Goal: Information Seeking & Learning: Learn about a topic

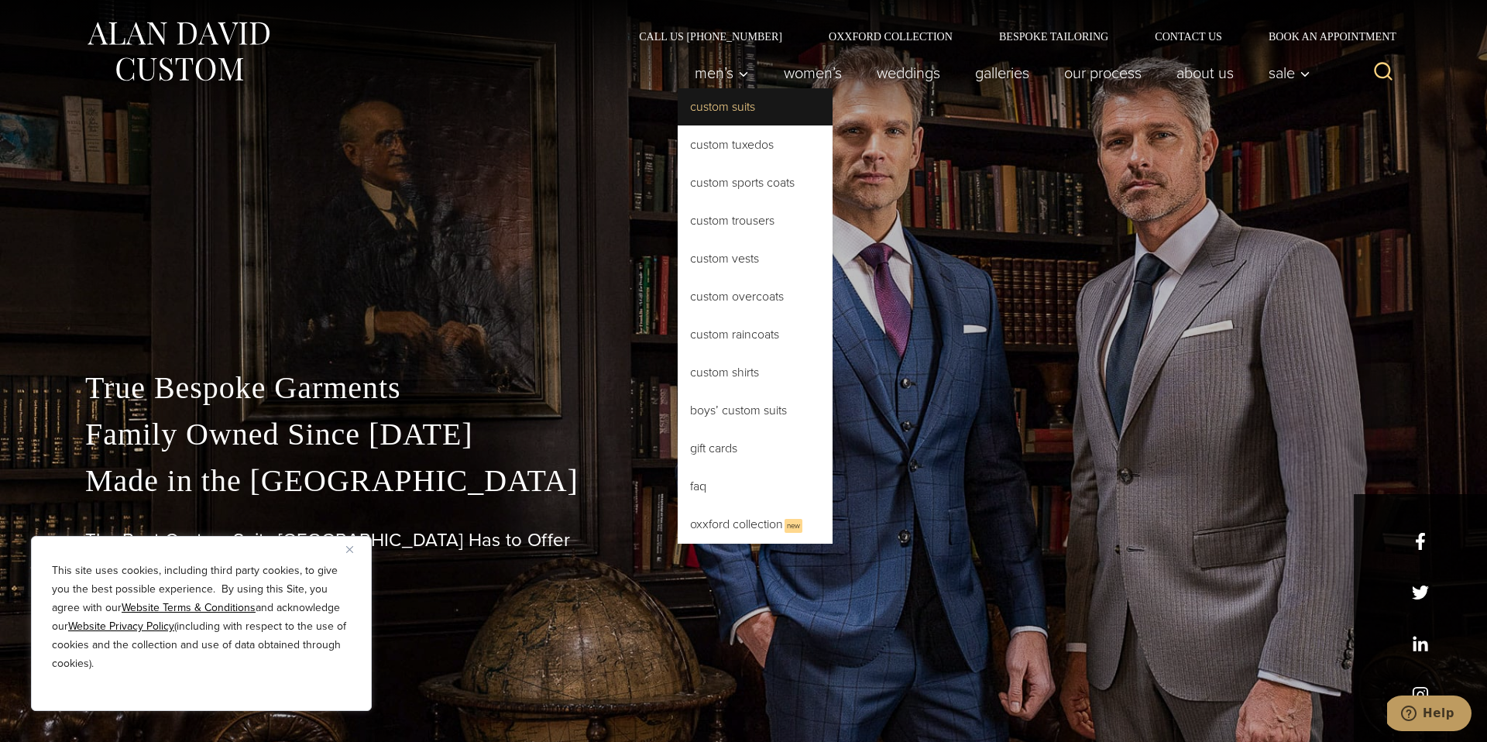
click at [726, 106] on link "Custom Suits" at bounding box center [755, 106] width 155 height 37
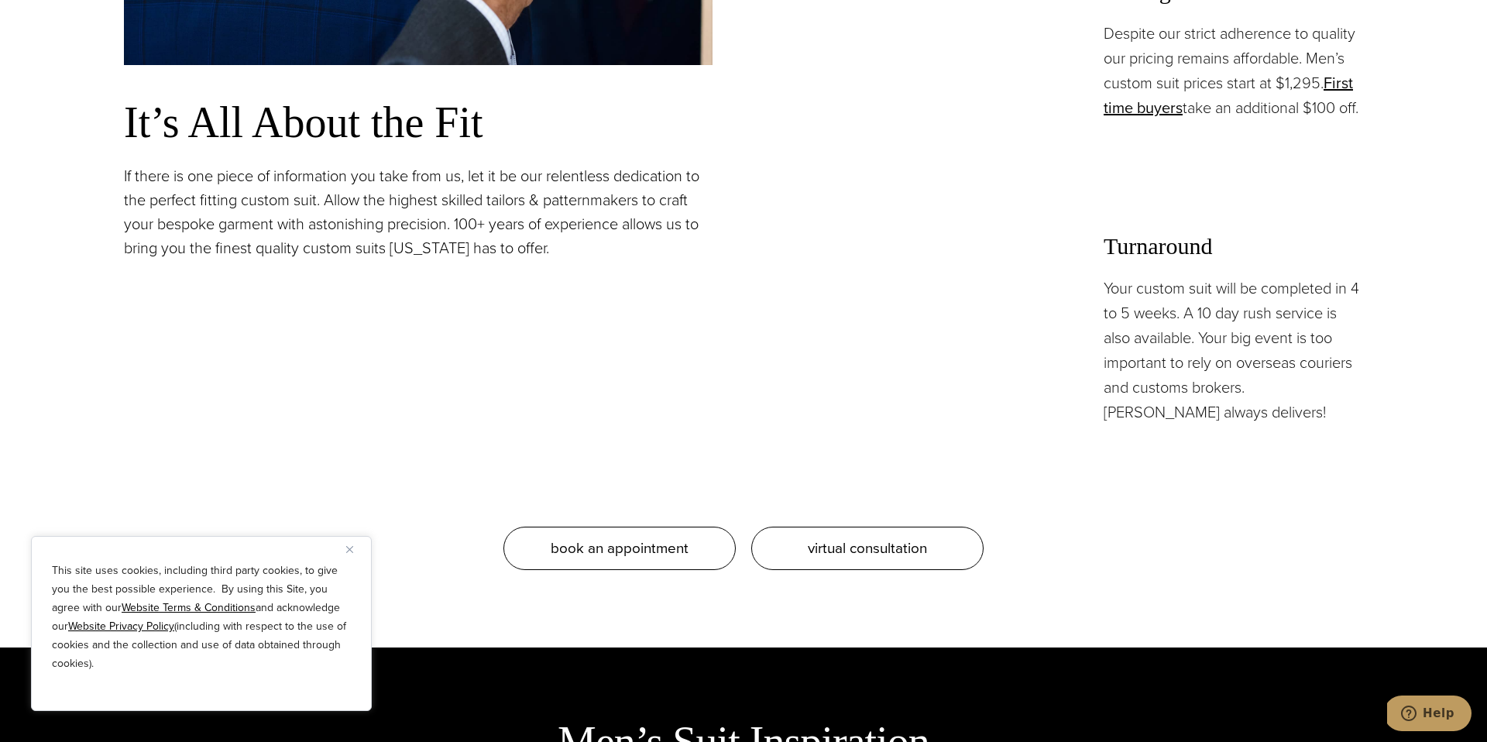
scroll to position [1448, 0]
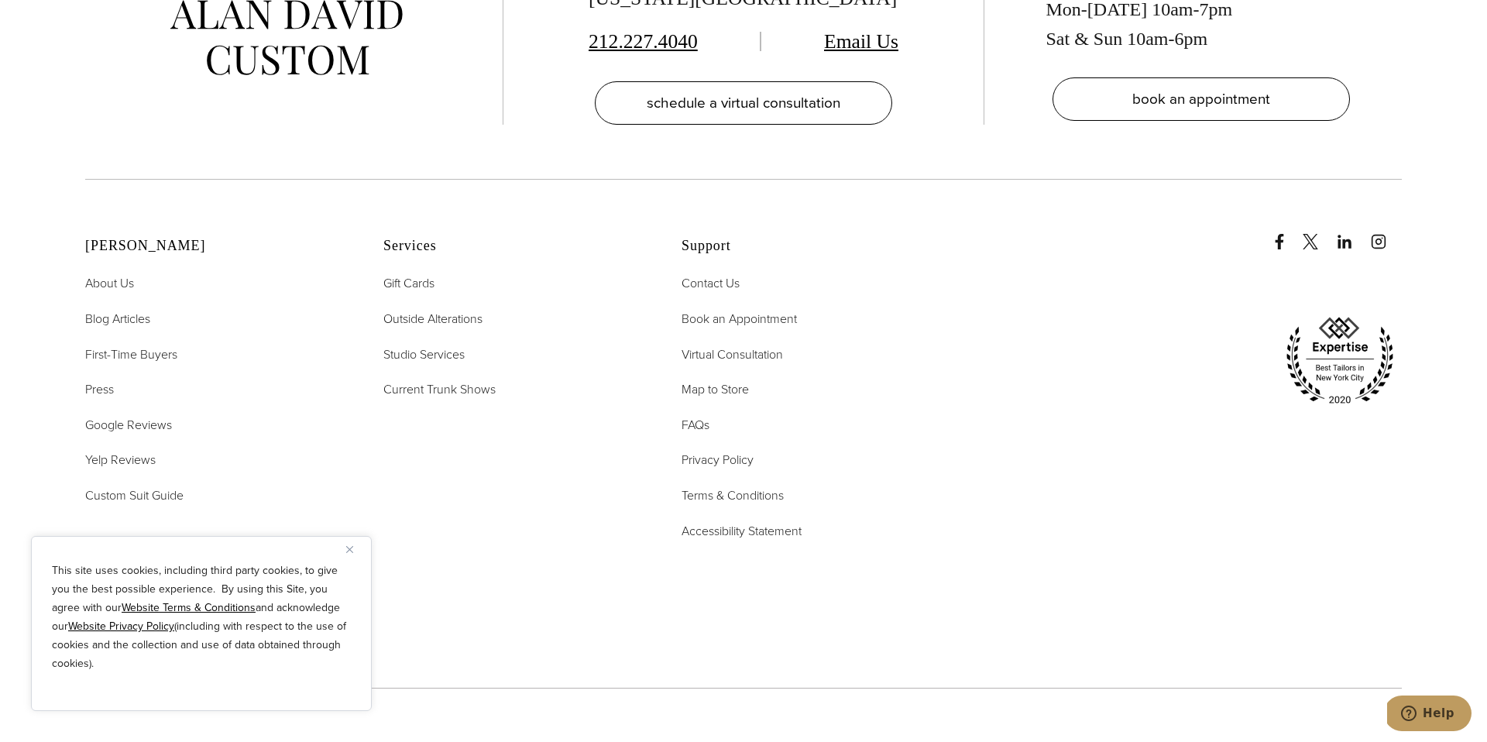
scroll to position [10139, 0]
click at [174, 484] on span "Custom Suit Guide" at bounding box center [134, 493] width 98 height 18
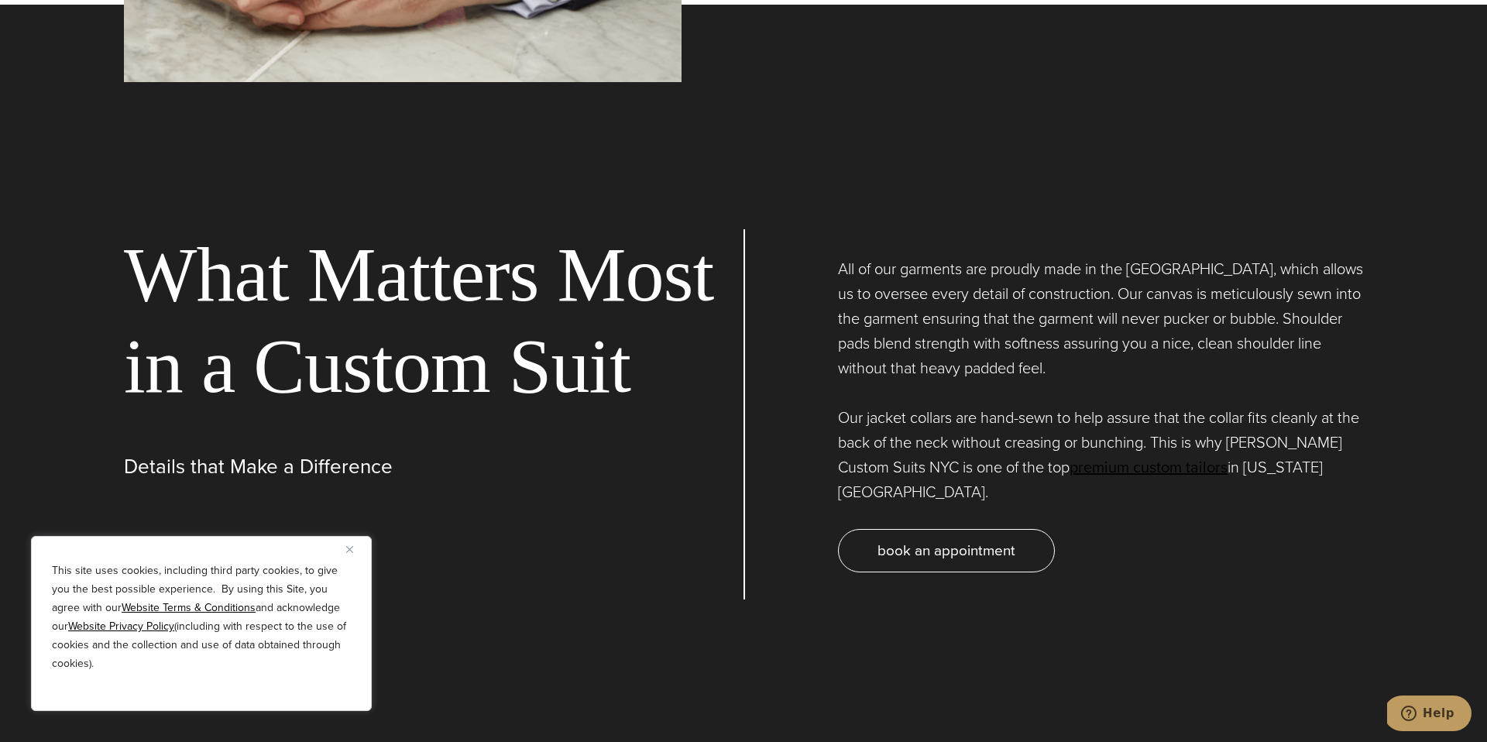
scroll to position [2326, 0]
